Goal: Information Seeking & Learning: Find contact information

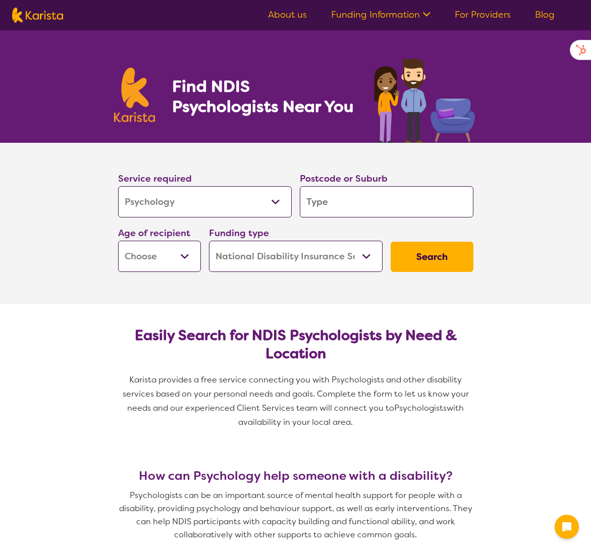
select select "Psychology"
select select "NDIS"
select select "Psychology"
select select "NDIS"
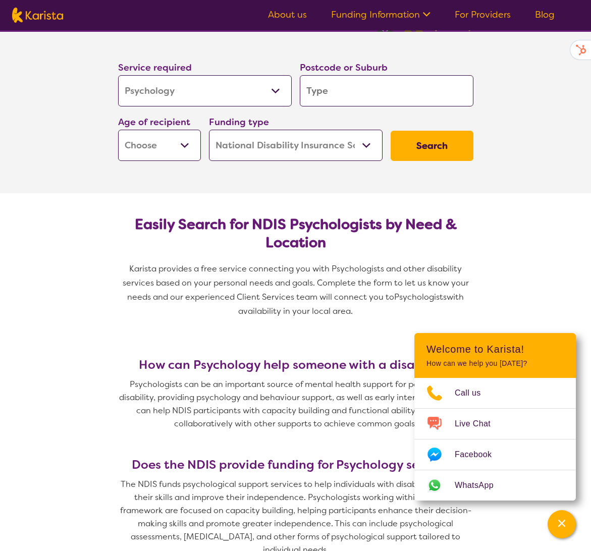
scroll to position [114, 0]
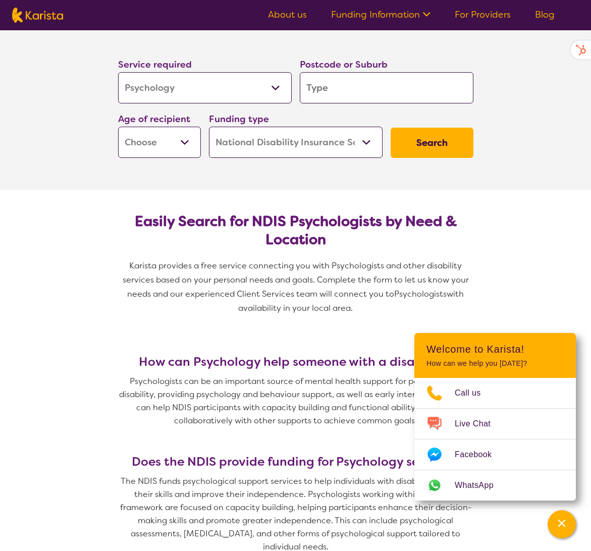
drag, startPoint x: 371, startPoint y: 311, endPoint x: 117, endPoint y: 213, distance: 271.8
click at [117, 213] on section "Easily Search for NDIS Psychologists by Need & Location Karista provides a free…" at bounding box center [296, 260] width 388 height 140
drag, startPoint x: 325, startPoint y: 315, endPoint x: 121, endPoint y: 213, distance: 228.3
click at [121, 213] on section "Easily Search for NDIS Psychologists by Need & Location Karista provides a free…" at bounding box center [296, 260] width 388 height 140
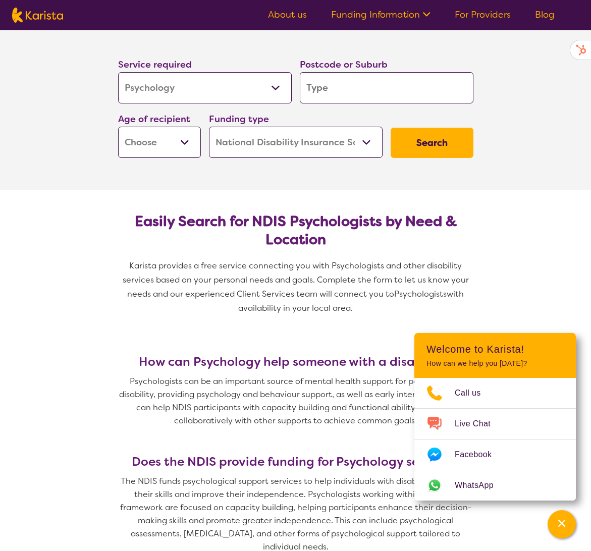
click at [121, 213] on section "Easily Search for NDIS Psychologists by Need & Location Karista provides a free…" at bounding box center [296, 260] width 388 height 140
drag, startPoint x: 329, startPoint y: 312, endPoint x: 138, endPoint y: 219, distance: 211.9
click at [138, 219] on section "Easily Search for NDIS Psychologists by Need & Location Karista provides a free…" at bounding box center [296, 260] width 388 height 140
click at [138, 219] on h2 "Easily Search for NDIS Psychologists by Need & Location" at bounding box center [295, 231] width 339 height 36
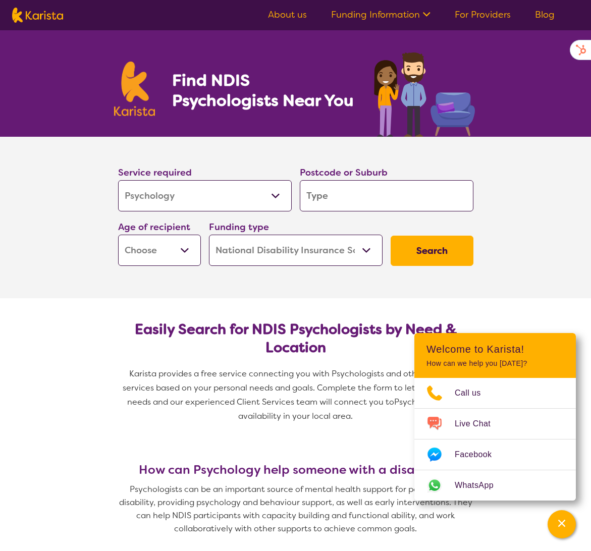
scroll to position [0, 0]
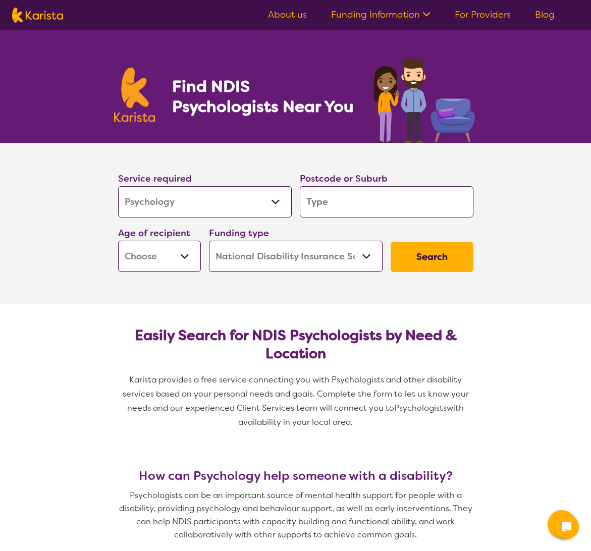
select select "Psychology"
select select "NDIS"
select select "Psychology"
select select "NDIS"
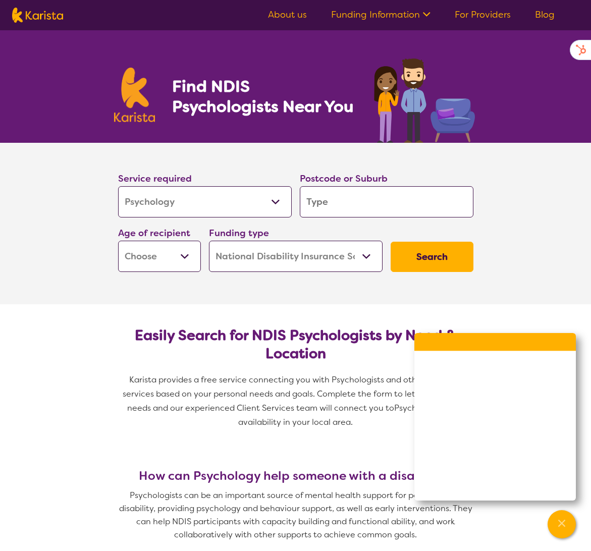
scroll to position [1, 0]
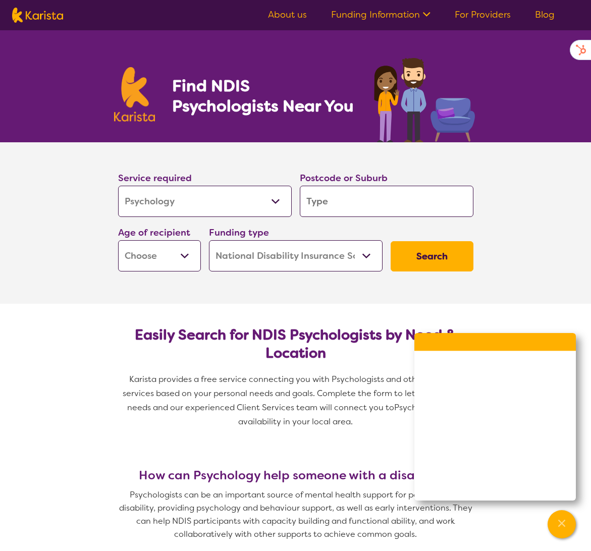
click at [193, 196] on select "Allied Health Assistant Assessment (ADHD or Autism) Behaviour support Counselli…" at bounding box center [205, 201] width 174 height 31
click at [118, 186] on select "Allied Health Assistant Assessment (ADHD or Autism) Behaviour support Counselli…" at bounding box center [205, 201] width 174 height 31
click at [326, 203] on input "search" at bounding box center [387, 201] width 174 height 31
type input "3"
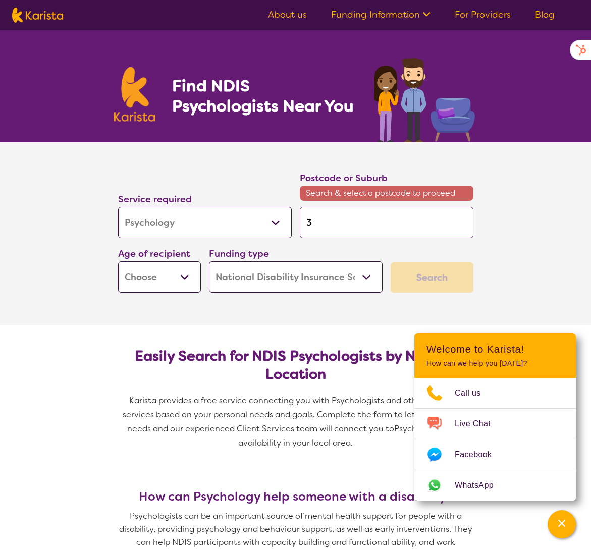
type input "30"
type input "305"
type input "3056"
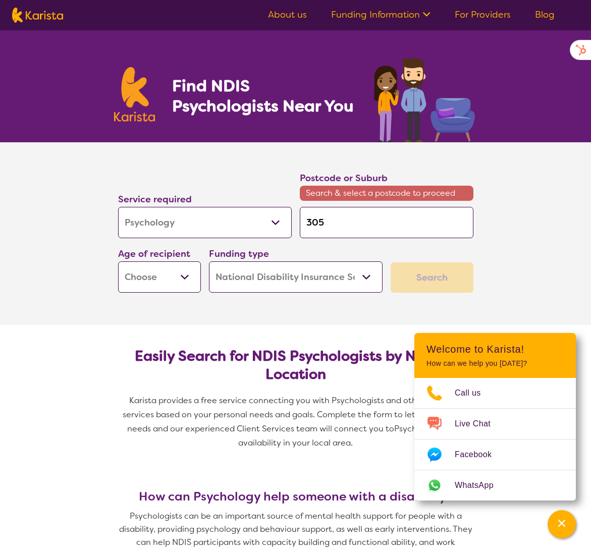
type input "3056"
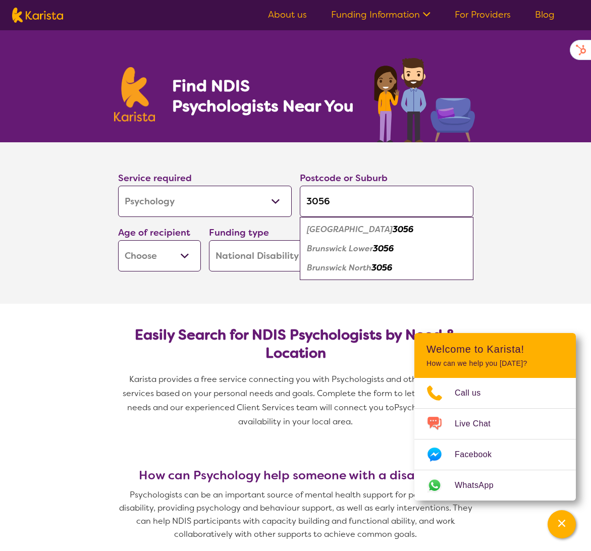
type input "3056"
click at [393, 230] on em "3056" at bounding box center [403, 229] width 21 height 11
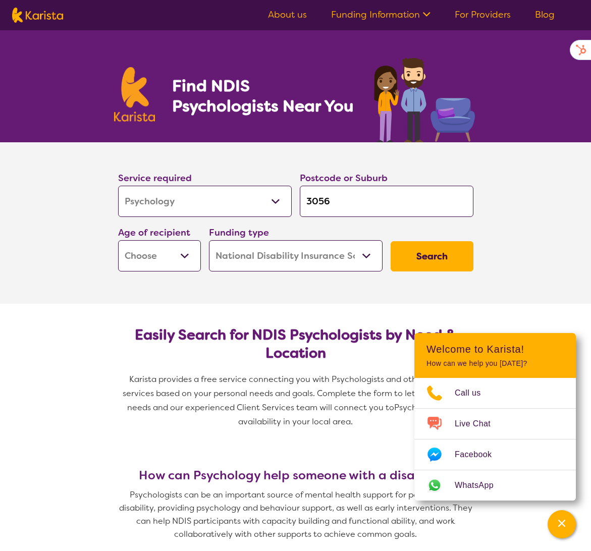
click at [175, 254] on select "Early Childhood - 0 to 9 Child - 10 to 11 Adolescent - 12 to 17 Adult - 18 to 6…" at bounding box center [159, 255] width 83 height 31
select select "AD"
click at [118, 240] on select "Early Childhood - 0 to 9 Child - 10 to 11 Adolescent - 12 to 17 Adult - 18 to 6…" at bounding box center [159, 255] width 83 height 31
select select "AD"
click at [259, 254] on select "Home Care Package (HCP) National Disability Insurance Scheme (NDIS) I don't know" at bounding box center [296, 255] width 174 height 31
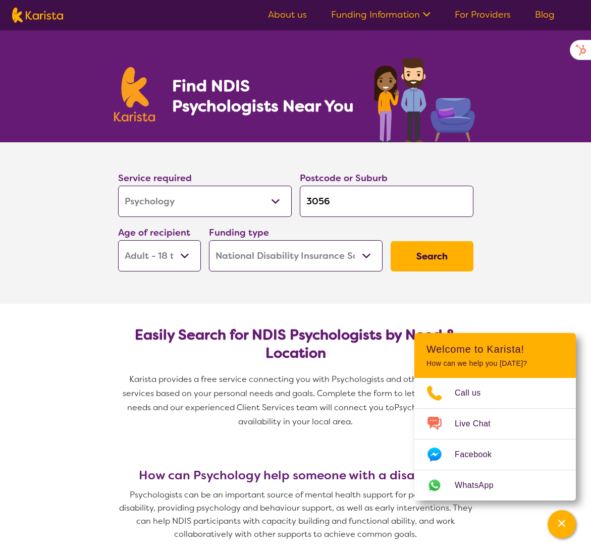
click at [209, 240] on select "Home Care Package (HCP) National Disability Insurance Scheme (NDIS) I don't know" at bounding box center [296, 255] width 174 height 31
click at [460, 256] on button "Search" at bounding box center [432, 256] width 83 height 30
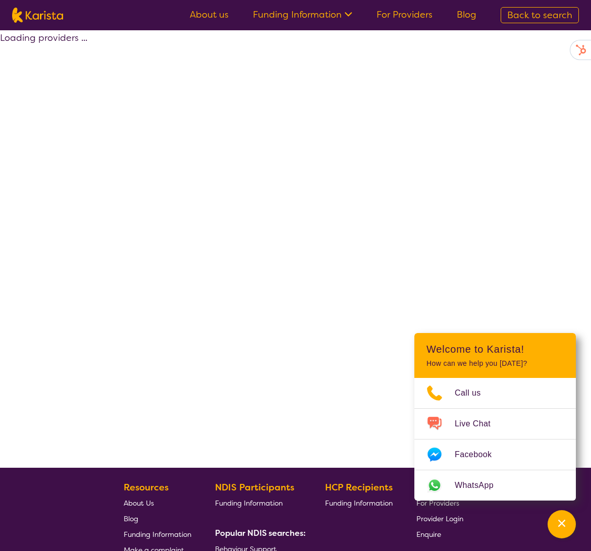
select select "by_score"
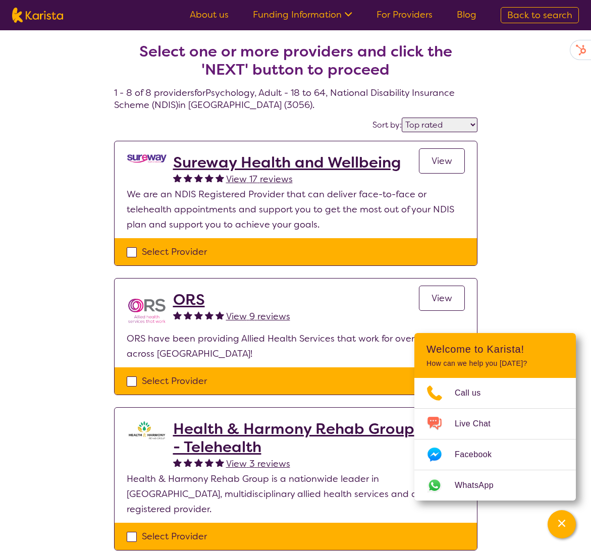
click at [407, 184] on div "Sureway Health and Wellbeing View 17 reviews View" at bounding box center [319, 170] width 292 height 33
click at [394, 201] on p "We are an NDIS Registered Provider that can deliver face-to-face or telehealth …" at bounding box center [296, 209] width 338 height 45
click at [354, 220] on p "We are an NDIS Registered Provider that can deliver face-to-face or telehealth …" at bounding box center [296, 209] width 338 height 45
click at [345, 219] on p "We are an NDIS Registered Provider that can deliver face-to-face or telehealth …" at bounding box center [296, 209] width 338 height 45
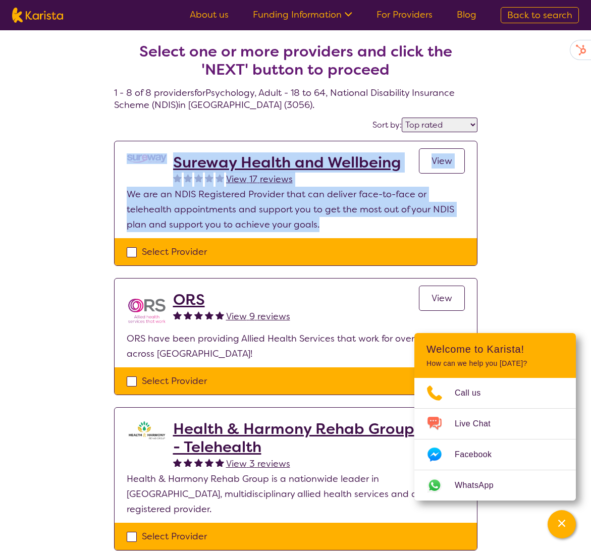
drag, startPoint x: 341, startPoint y: 219, endPoint x: 136, endPoint y: 186, distance: 207.7
click at [136, 186] on section "Sureway Health and Wellbeing View 17 reviews View We are an NDIS Registered Pro…" at bounding box center [296, 189] width 363 height 97
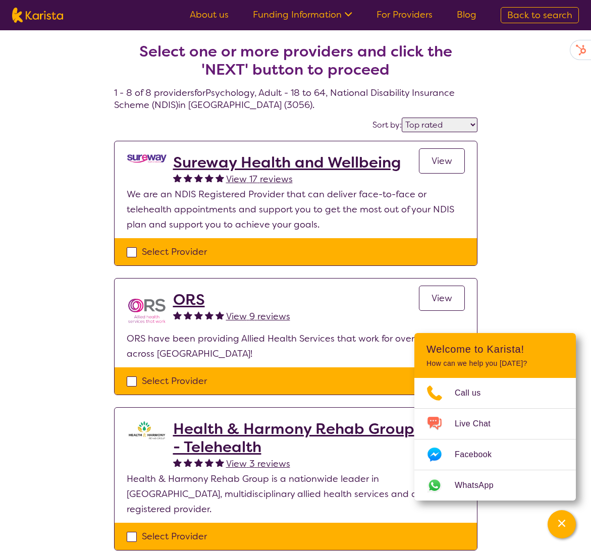
click at [340, 225] on p "We are an NDIS Registered Provider that can deliver face-to-face or telehealth …" at bounding box center [296, 209] width 338 height 45
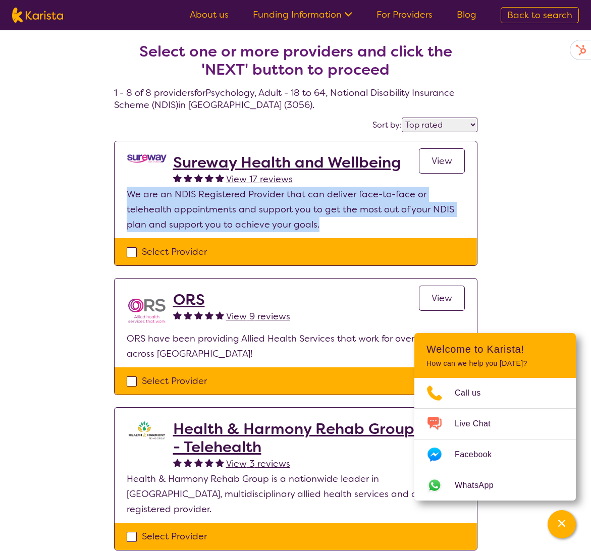
drag, startPoint x: 340, startPoint y: 225, endPoint x: 127, endPoint y: 198, distance: 214.7
click at [127, 198] on p "We are an NDIS Registered Provider that can deliver face-to-face or telehealth …" at bounding box center [296, 209] width 338 height 45
drag, startPoint x: 132, startPoint y: 189, endPoint x: 386, endPoint y: 221, distance: 256.5
click at [385, 221] on p "We are an NDIS Registered Provider that can deliver face-to-face or telehealth …" at bounding box center [296, 209] width 338 height 45
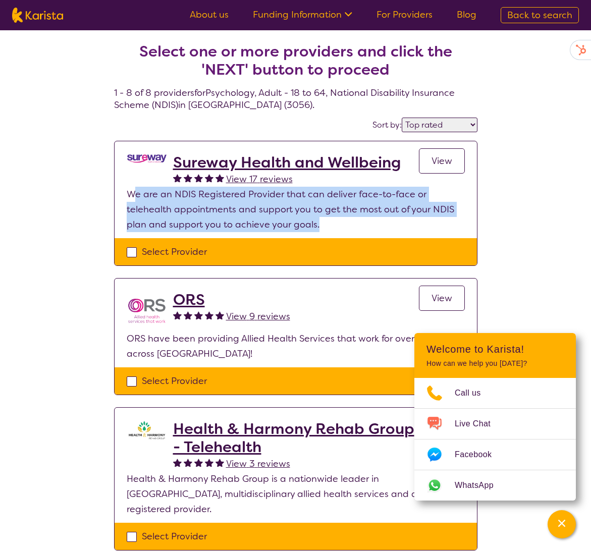
click at [386, 221] on p "We are an NDIS Registered Provider that can deliver face-to-face or telehealth …" at bounding box center [296, 209] width 338 height 45
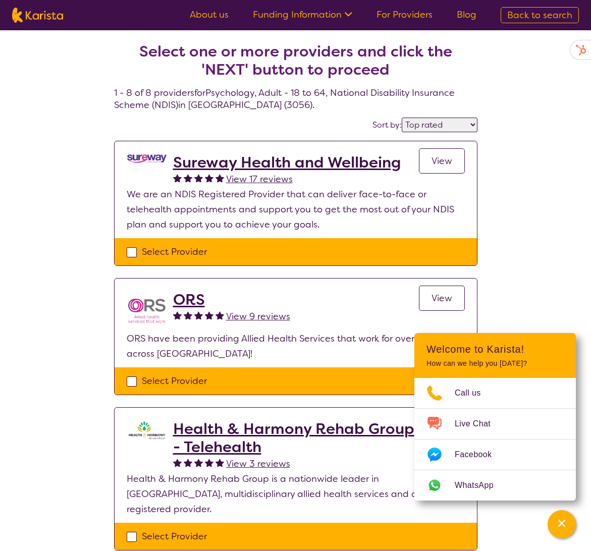
drag, startPoint x: 386, startPoint y: 221, endPoint x: 356, endPoint y: 220, distance: 30.3
click at [369, 221] on p "We are an NDIS Registered Provider that can deliver face-to-face or telehealth …" at bounding box center [296, 209] width 338 height 45
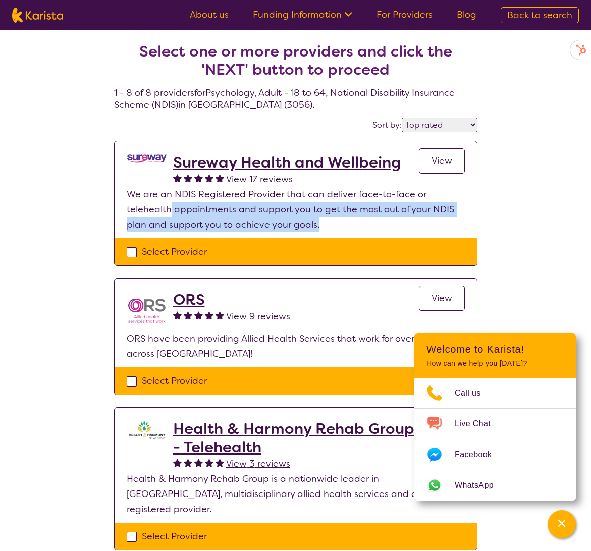
drag, startPoint x: 213, startPoint y: 210, endPoint x: 169, endPoint y: 206, distance: 43.6
click at [169, 206] on p "We are an NDIS Registered Provider that can deliver face-to-face or telehealth …" at bounding box center [296, 209] width 338 height 45
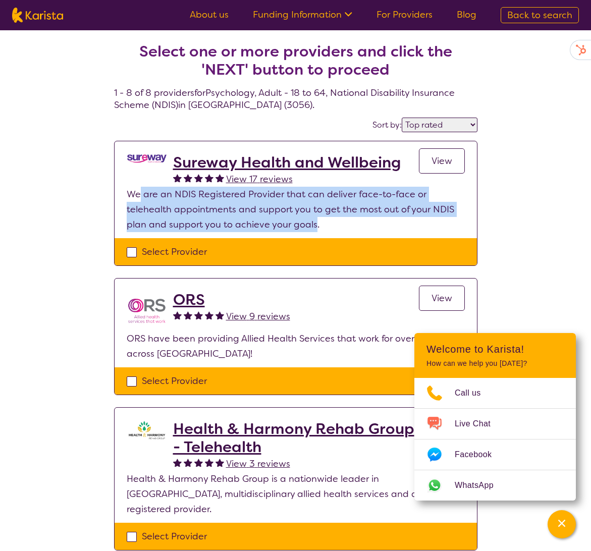
drag, startPoint x: 312, startPoint y: 228, endPoint x: 140, endPoint y: 198, distance: 174.9
click at [140, 198] on p "We are an NDIS Registered Provider that can deliver face-to-face or telehealth …" at bounding box center [296, 209] width 338 height 45
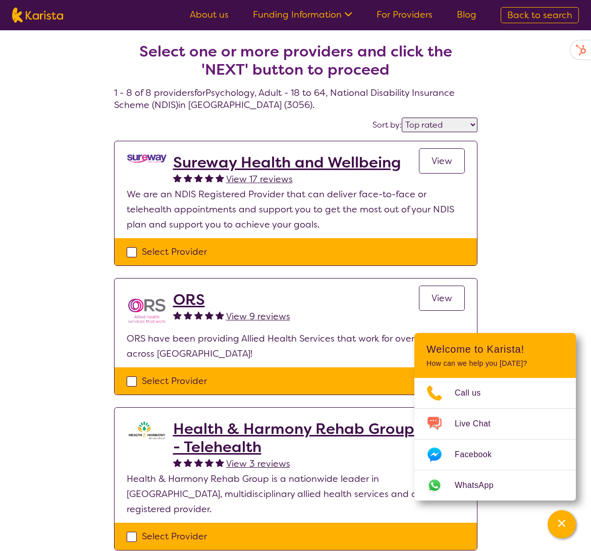
click at [140, 197] on p "We are an NDIS Registered Provider that can deliver face-to-face or telehealth …" at bounding box center [296, 209] width 338 height 45
click at [456, 232] on section "Sureway Health and Wellbeing View 17 reviews View We are an NDIS Registered Pro…" at bounding box center [296, 189] width 363 height 97
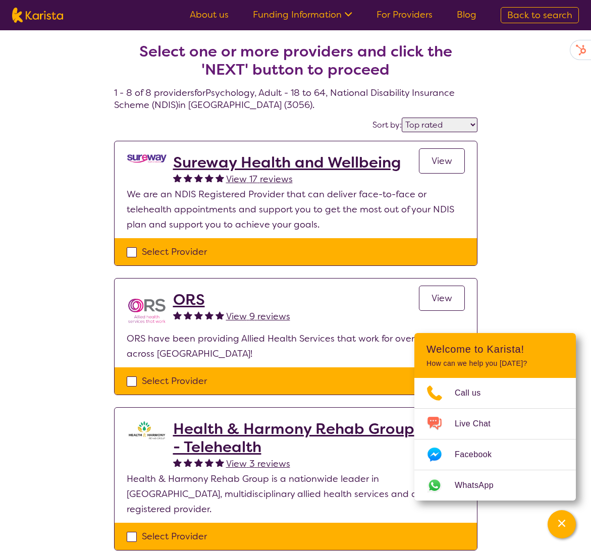
click at [261, 299] on h2 "ORS" at bounding box center [231, 300] width 117 height 18
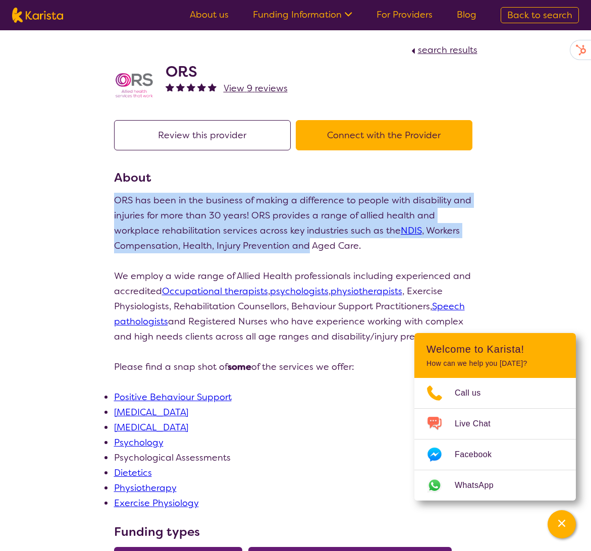
drag, startPoint x: 306, startPoint y: 244, endPoint x: 179, endPoint y: 190, distance: 137.8
click at [179, 190] on section "About ORS has been in the business of making a difference to people with disabi…" at bounding box center [296, 340] width 364 height 342
